Goal: Task Accomplishment & Management: Manage account settings

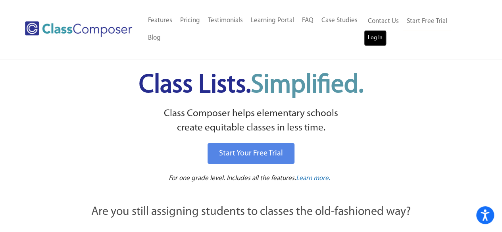
click at [374, 42] on link "Log In" at bounding box center [375, 38] width 23 height 16
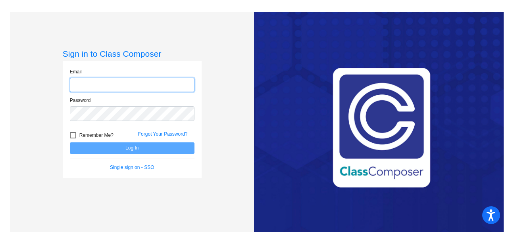
type input "[EMAIL_ADDRESS][DOMAIN_NAME]"
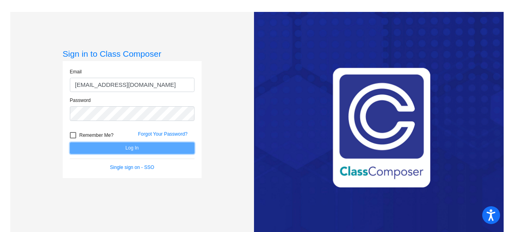
click at [137, 148] on button "Log In" at bounding box center [132, 149] width 125 height 12
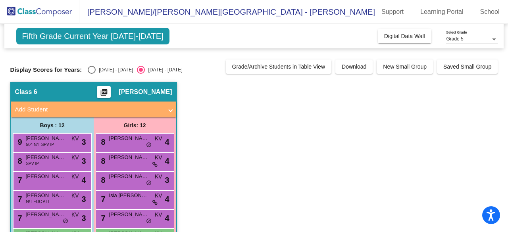
click at [103, 34] on span "Fifth Grade Current Year [DATE]-[DATE]" at bounding box center [92, 36] width 153 height 17
